Goal: Check status: Check status

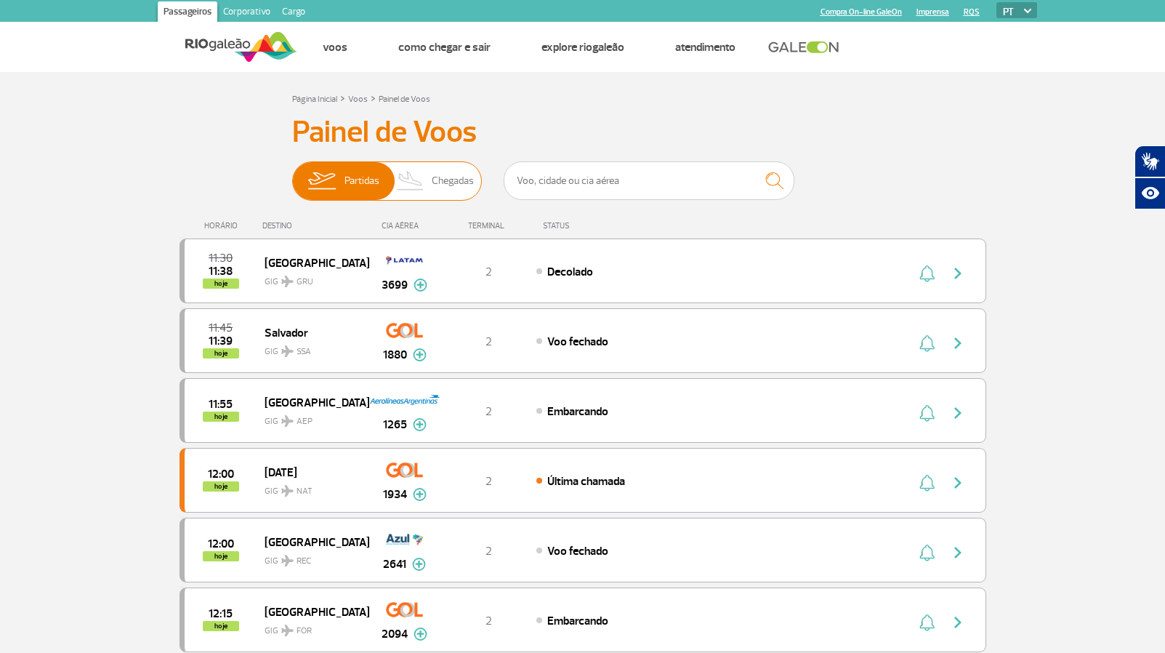
click at [461, 179] on span "Chegadas" at bounding box center [453, 181] width 42 height 38
click at [292, 174] on input "Partidas Chegadas" at bounding box center [292, 174] width 0 height 0
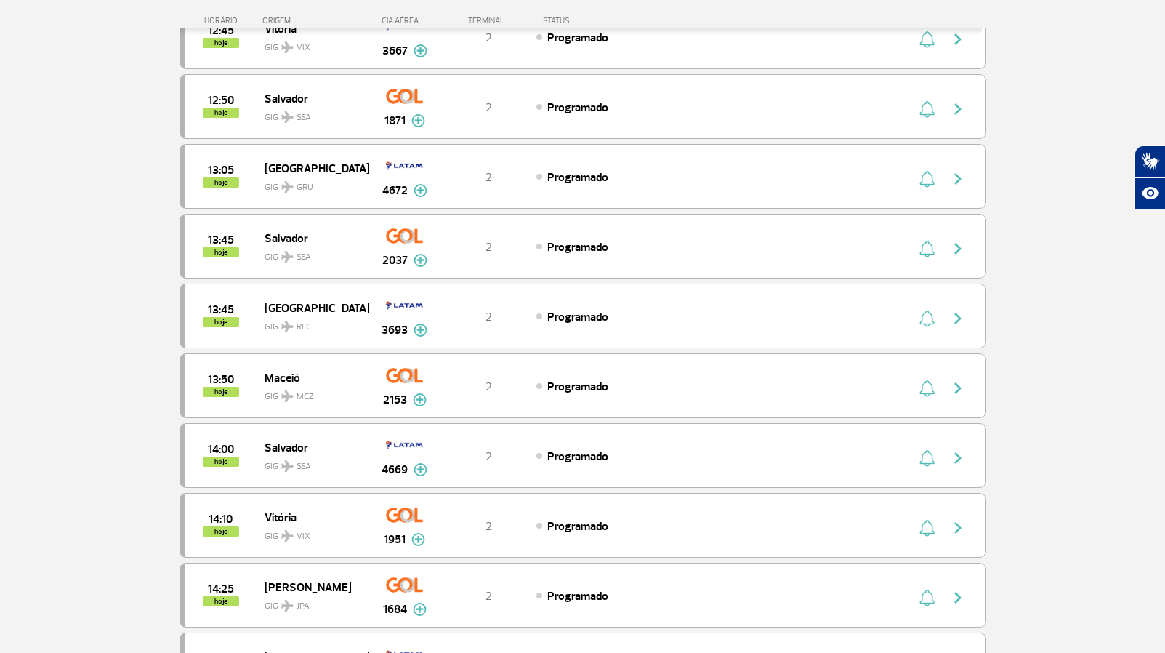
scroll to position [1317, 0]
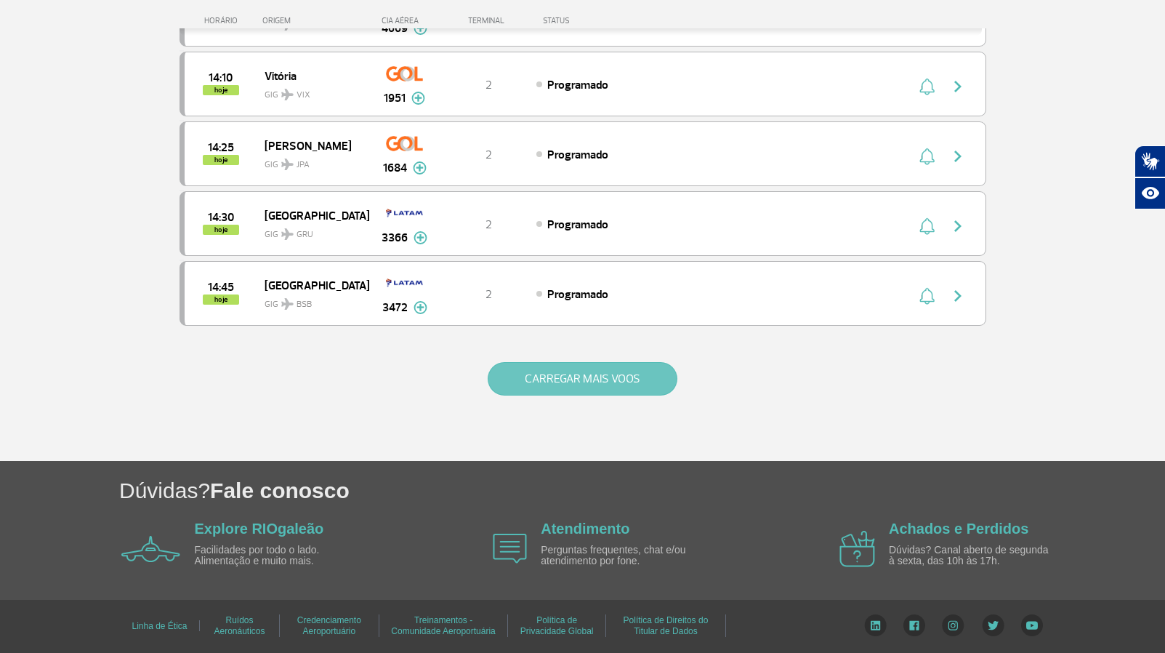
click at [580, 389] on button "CARREGAR MAIS VOOS" at bounding box center [583, 378] width 190 height 33
click at [580, 392] on button "CARREGAR MAIS VOOS" at bounding box center [583, 378] width 190 height 33
click at [580, 390] on button "CARREGAR MAIS VOOS" at bounding box center [583, 378] width 190 height 33
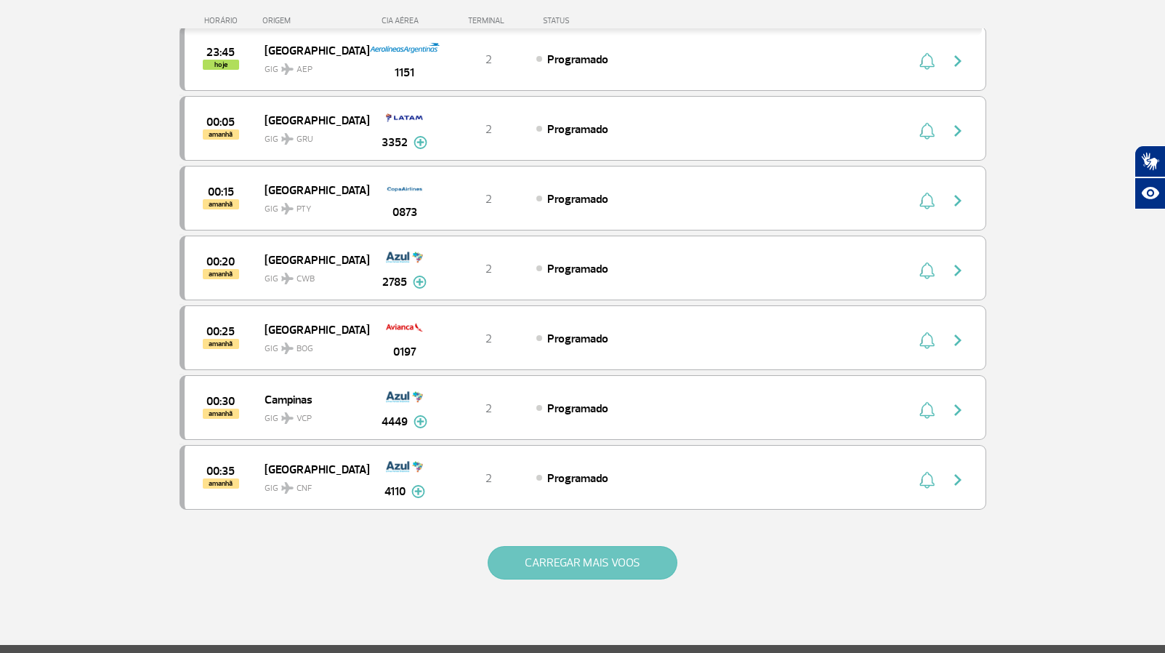
scroll to position [6898, 0]
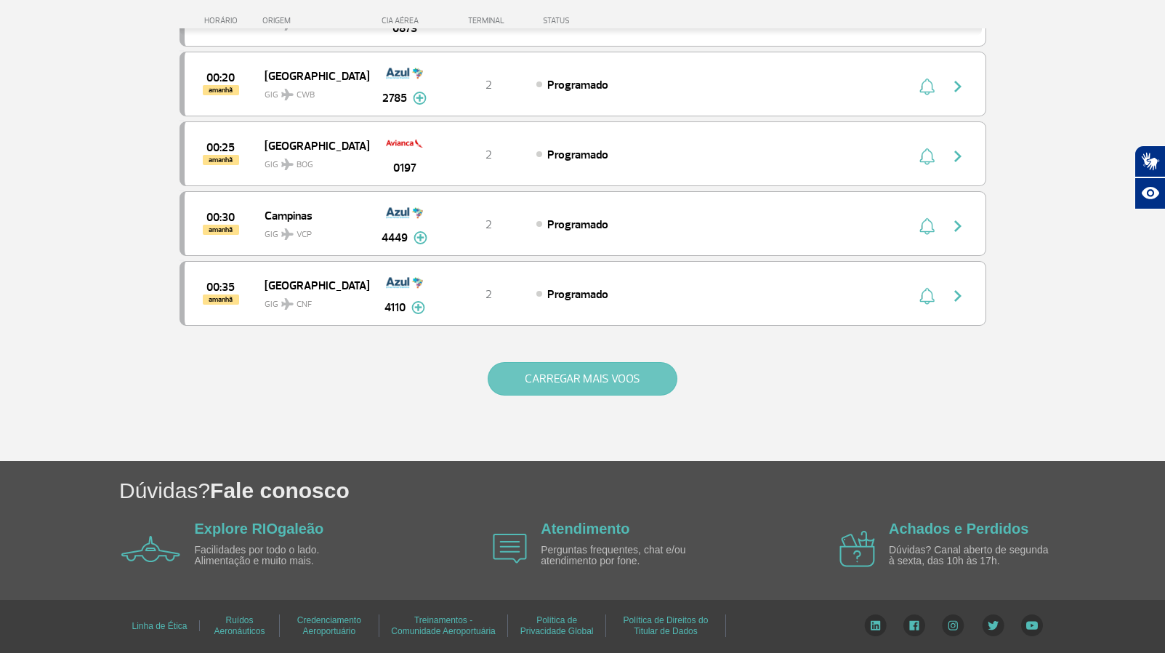
click at [587, 387] on button "CARREGAR MAIS VOOS" at bounding box center [583, 378] width 190 height 33
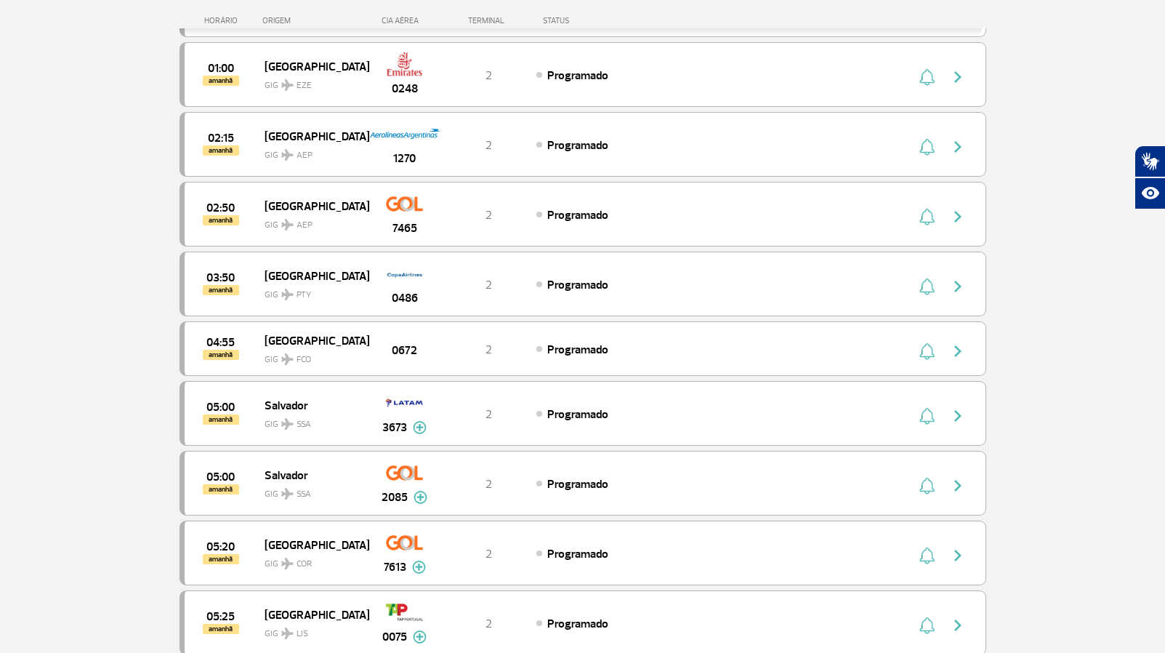
scroll to position [7183, 0]
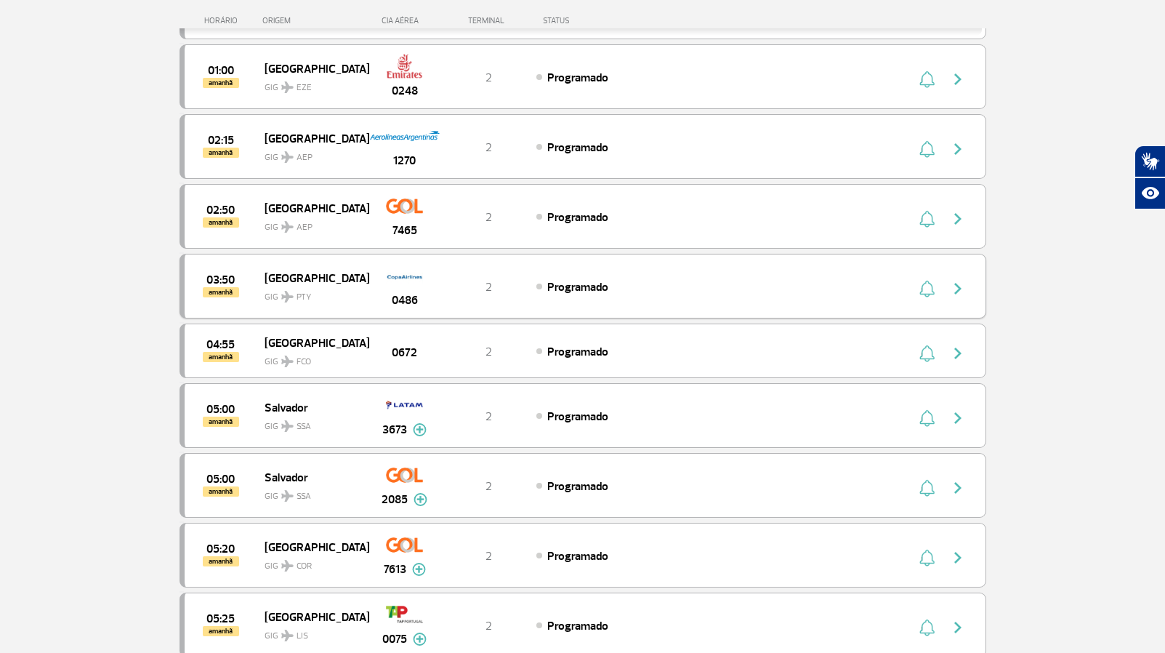
click at [449, 286] on div "2" at bounding box center [488, 286] width 96 height 16
click at [624, 288] on div "Programado" at bounding box center [696, 286] width 320 height 16
click at [594, 291] on span "Programado" at bounding box center [577, 287] width 61 height 15
click at [273, 278] on span "[GEOGRAPHIC_DATA]" at bounding box center [311, 277] width 93 height 19
click at [958, 288] on img "button" at bounding box center [957, 288] width 17 height 17
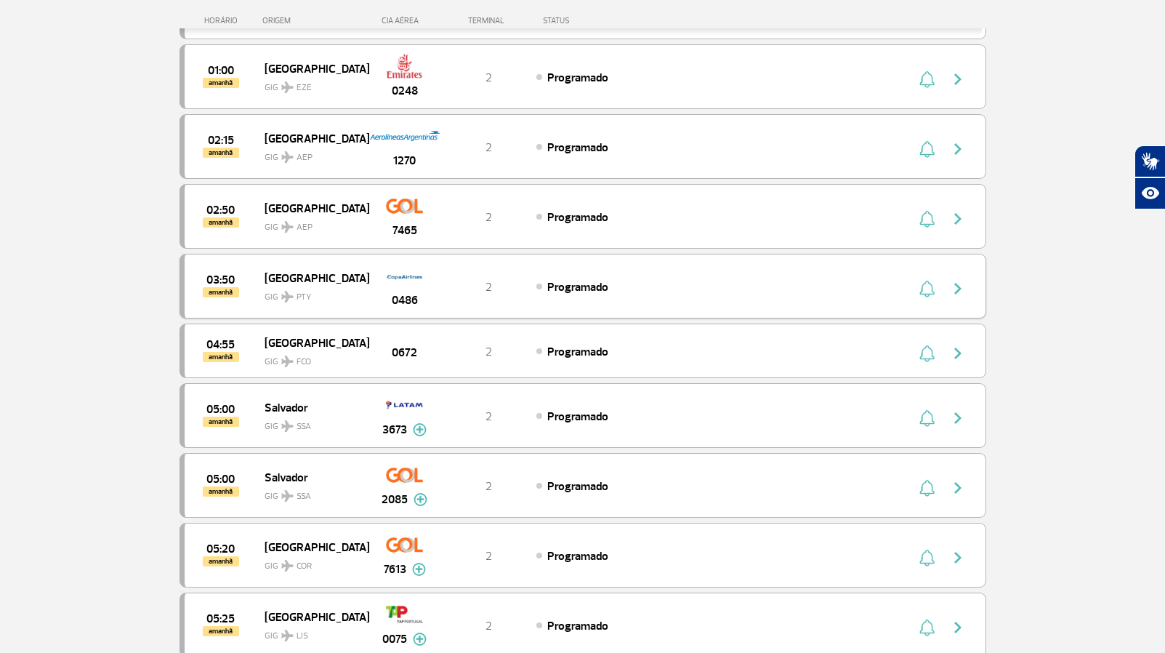
click at [958, 288] on img "button" at bounding box center [957, 288] width 17 height 17
click at [958, 286] on img "button" at bounding box center [957, 288] width 17 height 17
click at [424, 297] on div "0486" at bounding box center [404, 286] width 72 height 46
click at [412, 296] on span "0486" at bounding box center [405, 299] width 26 height 17
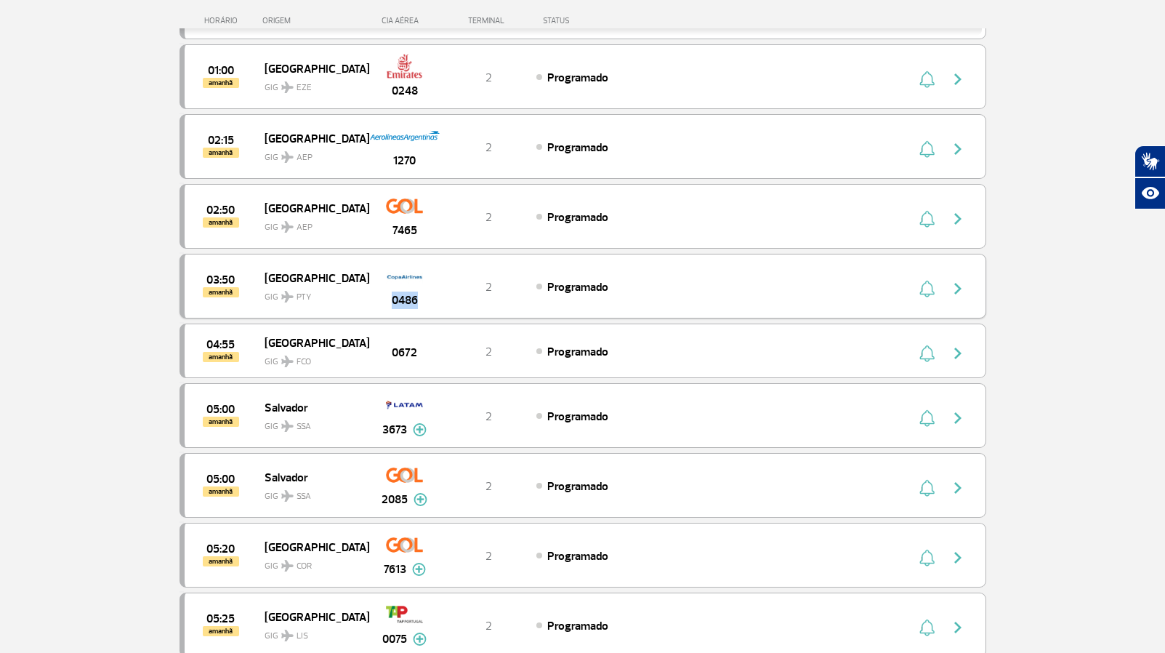
click at [412, 296] on span "0486" at bounding box center [405, 299] width 26 height 17
click at [572, 302] on div "03:50 amanhã Panama GIG PTY 0486 2 Programado" at bounding box center [582, 286] width 807 height 65
click at [930, 292] on img "button" at bounding box center [926, 288] width 15 height 17
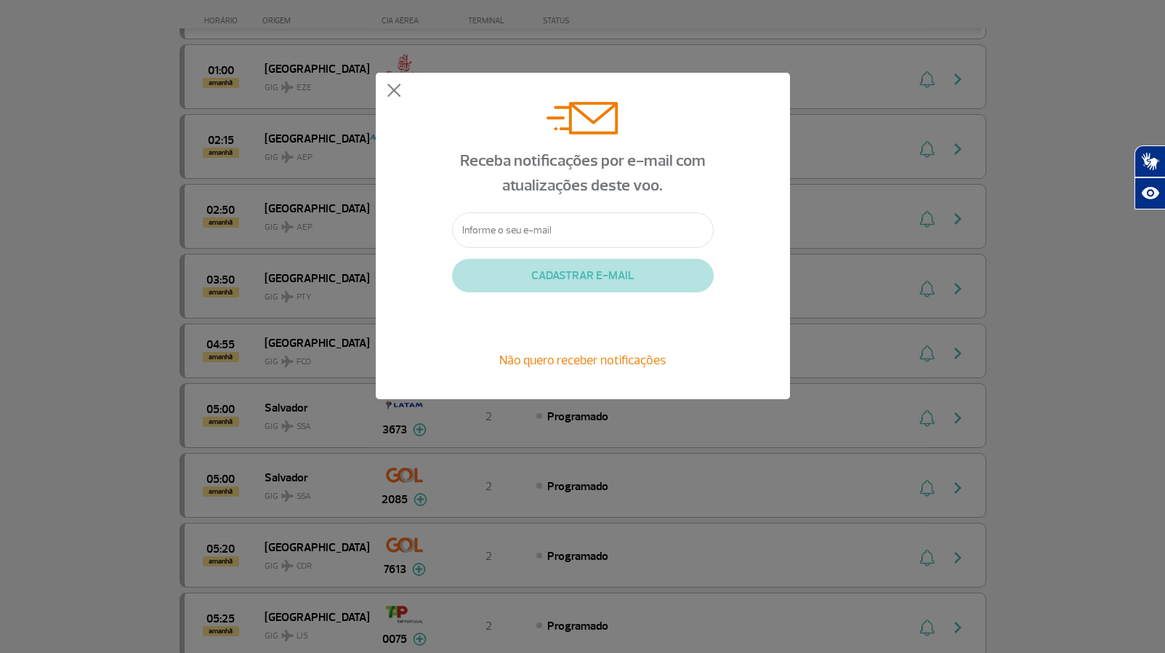
click at [647, 369] on div "Não quero receber notificações" at bounding box center [583, 359] width 262 height 19
click at [622, 369] on div "Não quero receber notificações" at bounding box center [583, 359] width 262 height 19
click at [618, 362] on span "Não quero receber notificações" at bounding box center [582, 360] width 166 height 16
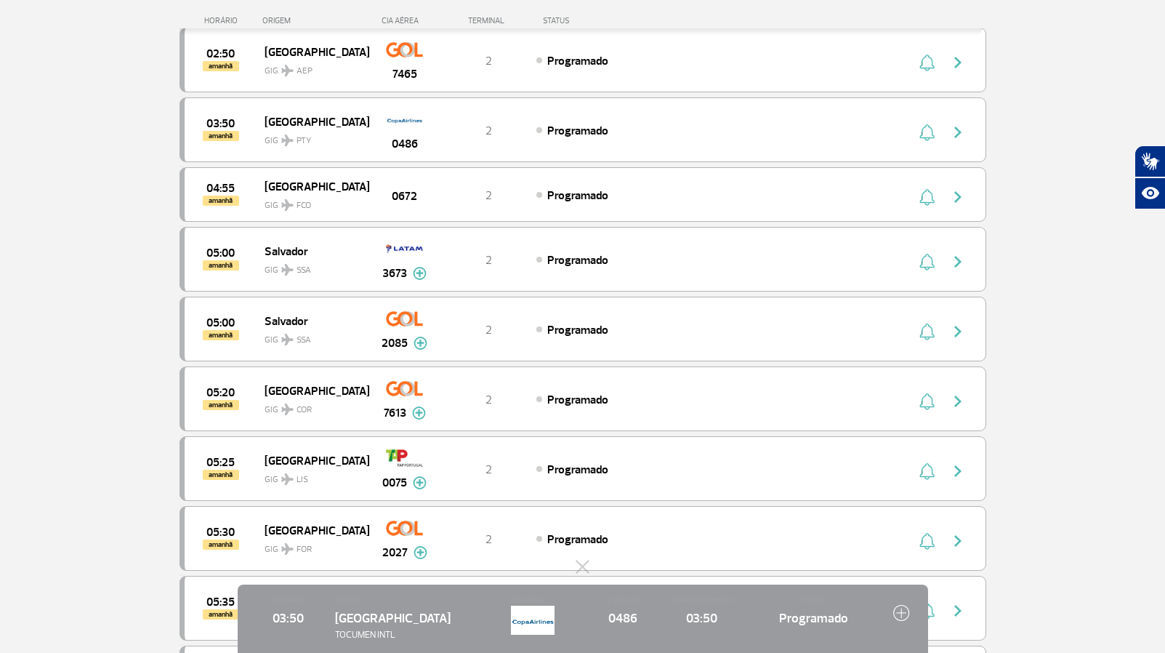
scroll to position [7343, 0]
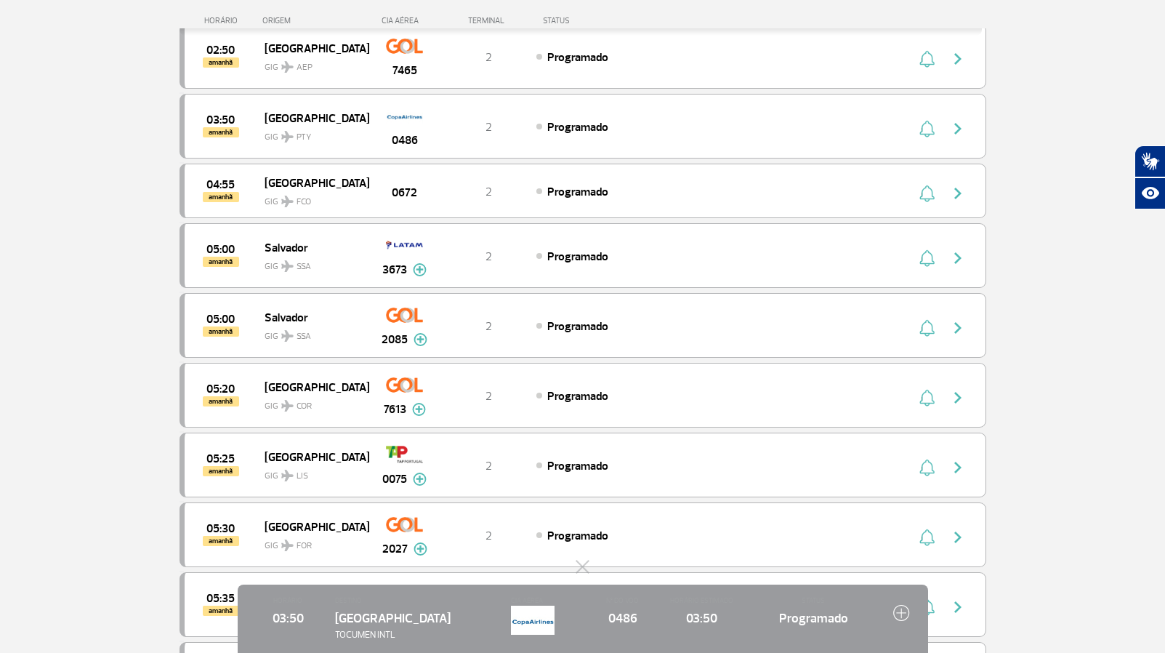
click at [901, 613] on img at bounding box center [901, 612] width 17 height 17
click at [537, 626] on img at bounding box center [533, 619] width 44 height 29
drag, startPoint x: 537, startPoint y: 626, endPoint x: 533, endPoint y: 593, distance: 32.9
click at [533, 593] on div "HORÁRIO 03:50 DESTINO [GEOGRAPHIC_DATA] TOCUMEN INTL CIA AÉREA Nº DO VOO 0486 H…" at bounding box center [583, 618] width 690 height 68
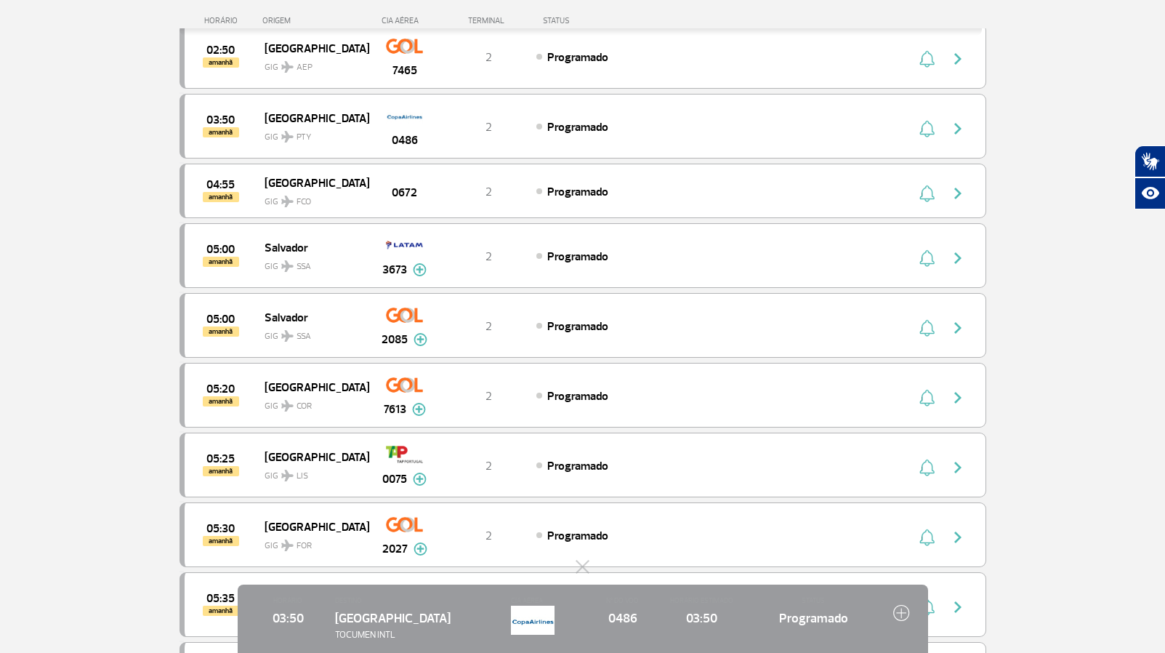
click at [632, 623] on span "0486" at bounding box center [622, 617] width 65 height 19
click at [584, 561] on button at bounding box center [583, 566] width 15 height 15
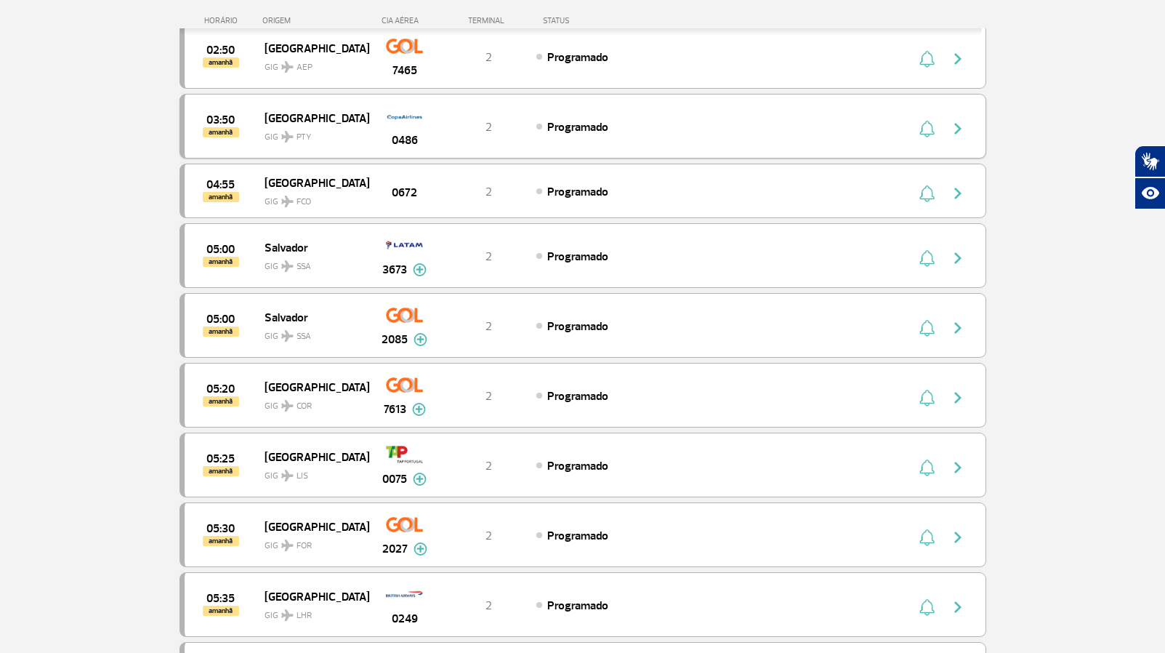
click at [671, 132] on div "Programado" at bounding box center [696, 126] width 320 height 16
click at [964, 124] on img "button" at bounding box center [957, 128] width 17 height 17
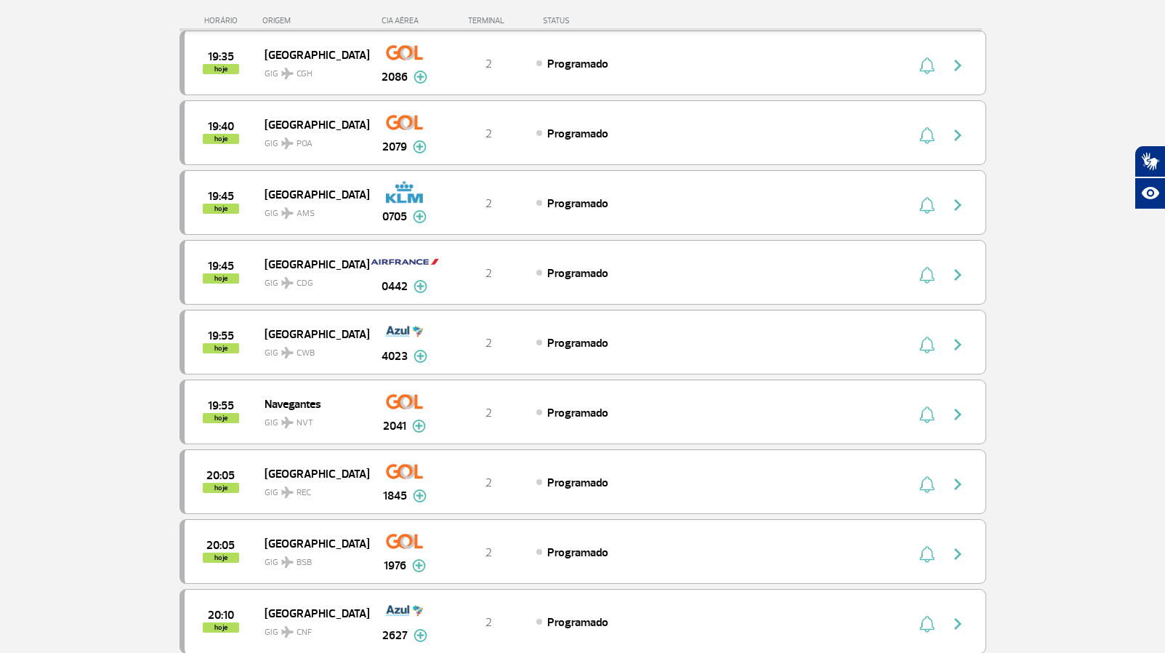
scroll to position [4191, 0]
